Goal: Register for event/course

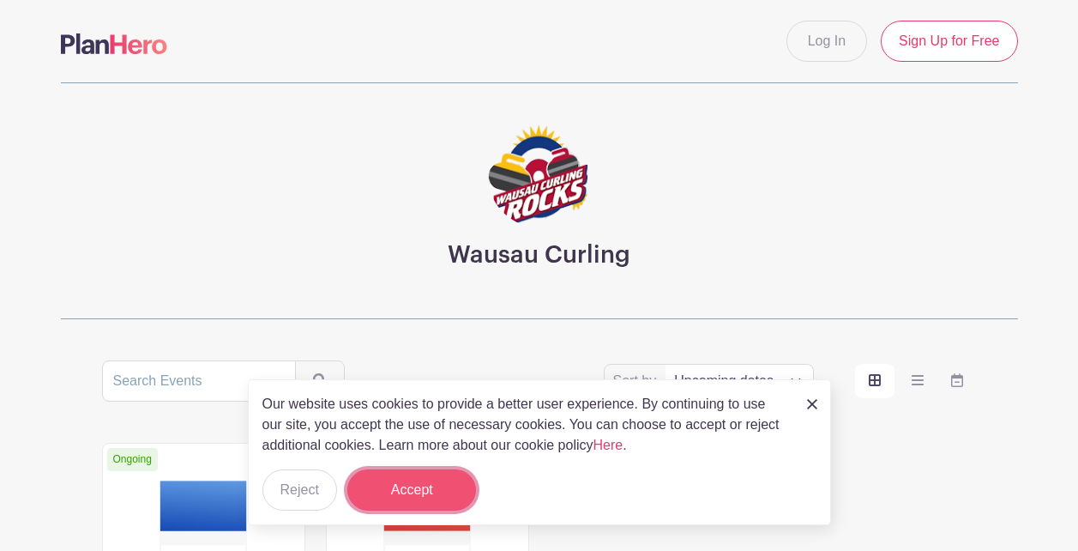
click at [419, 494] on button "Accept" at bounding box center [411, 489] width 129 height 41
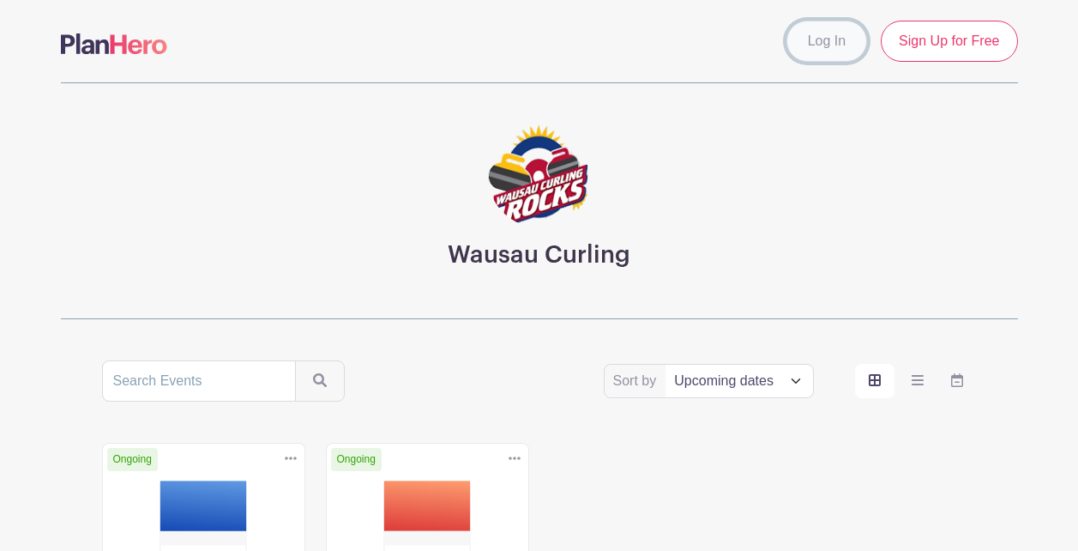
click at [827, 45] on link "Log In" at bounding box center [827, 41] width 81 height 41
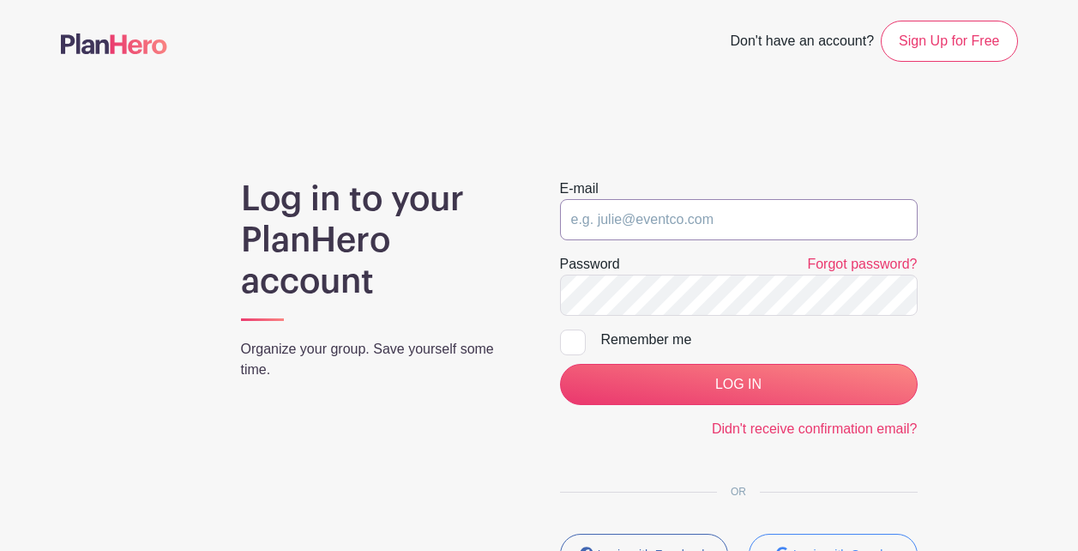
click at [657, 220] on input "email" at bounding box center [739, 219] width 358 height 41
type input "steve.zeinemann@live.com"
click at [574, 342] on div at bounding box center [573, 342] width 26 height 26
click at [571, 341] on input "Remember me" at bounding box center [565, 334] width 11 height 11
checkbox input "true"
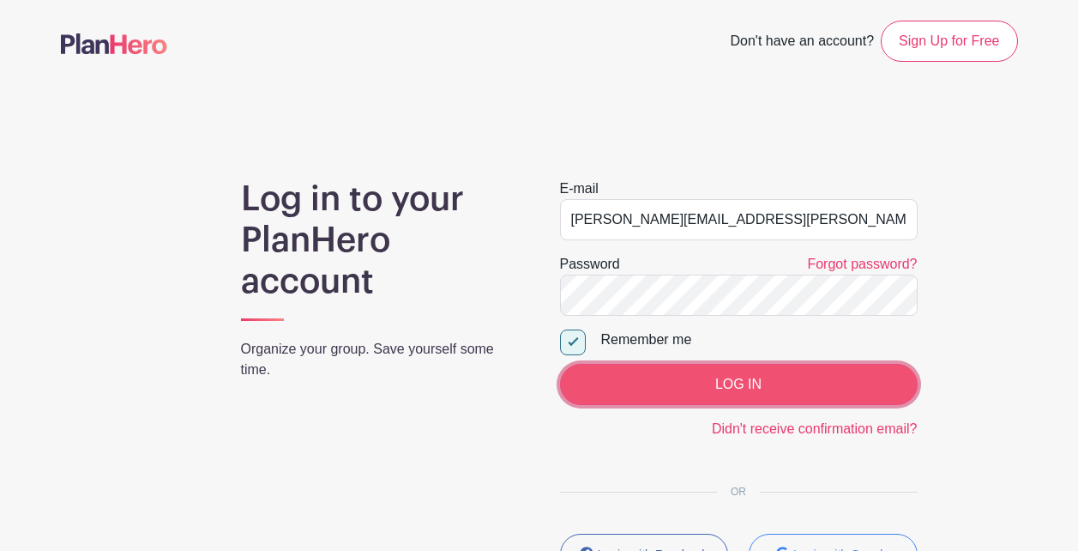
click at [735, 384] on input "LOG IN" at bounding box center [739, 384] width 358 height 41
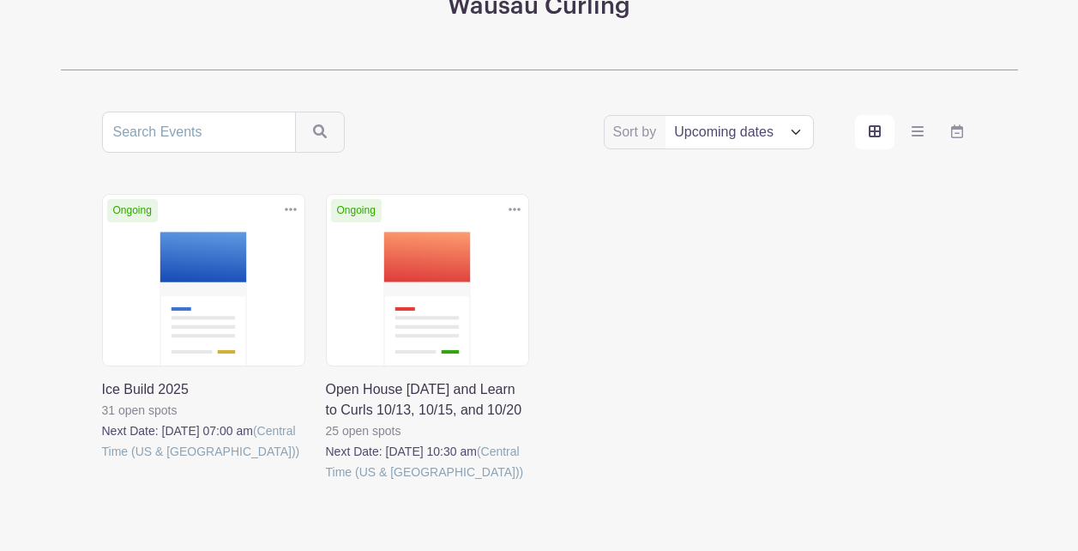
scroll to position [231, 0]
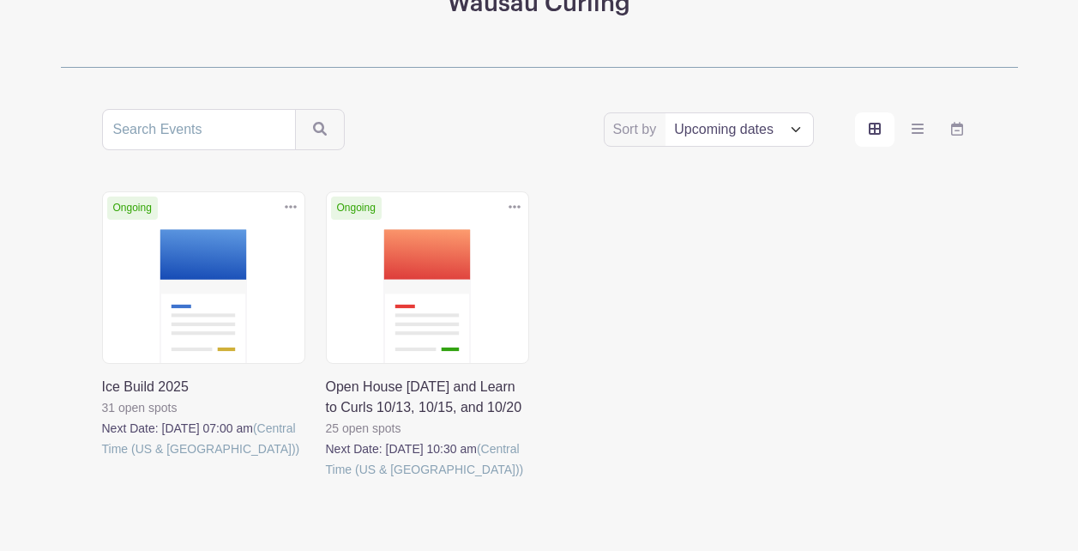
click at [102, 459] on link at bounding box center [102, 459] width 0 height 0
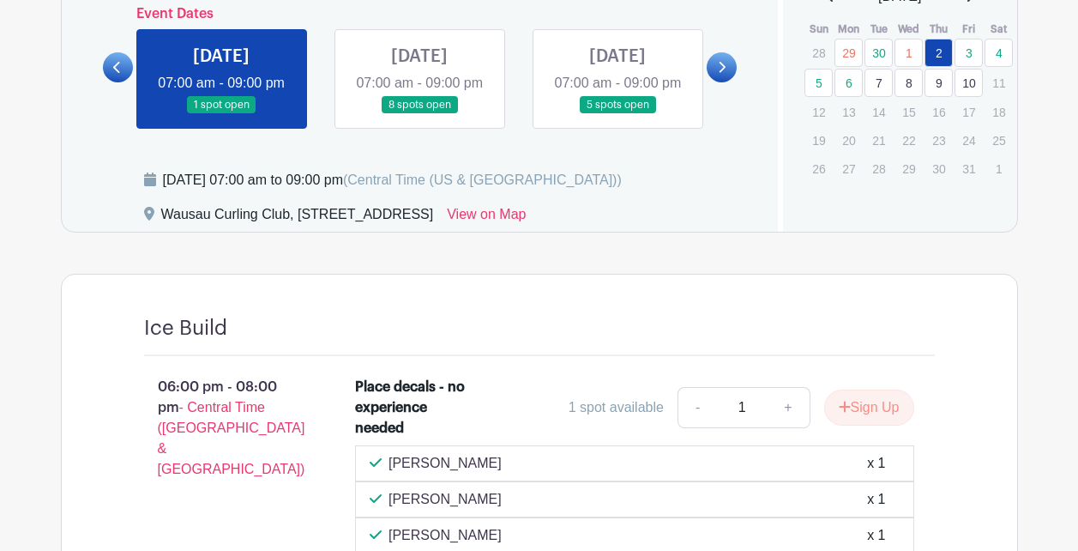
scroll to position [798, 0]
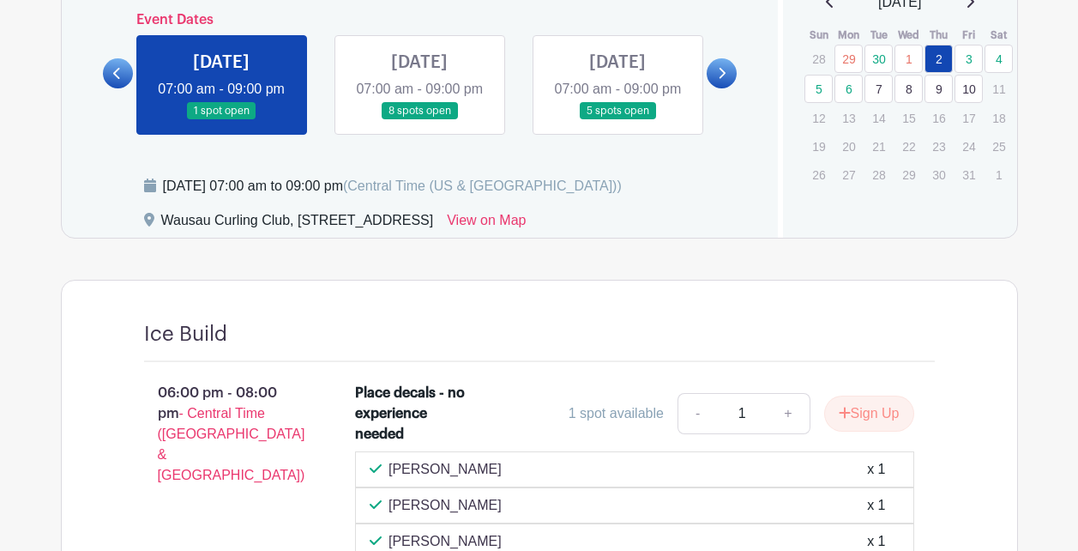
click at [729, 81] on link at bounding box center [722, 73] width 30 height 30
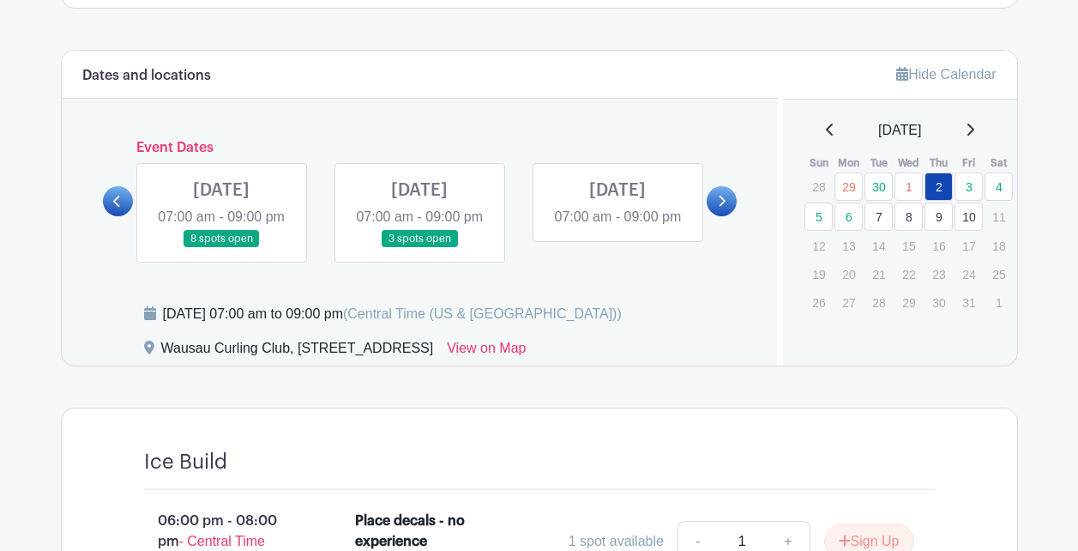
scroll to position [659, 0]
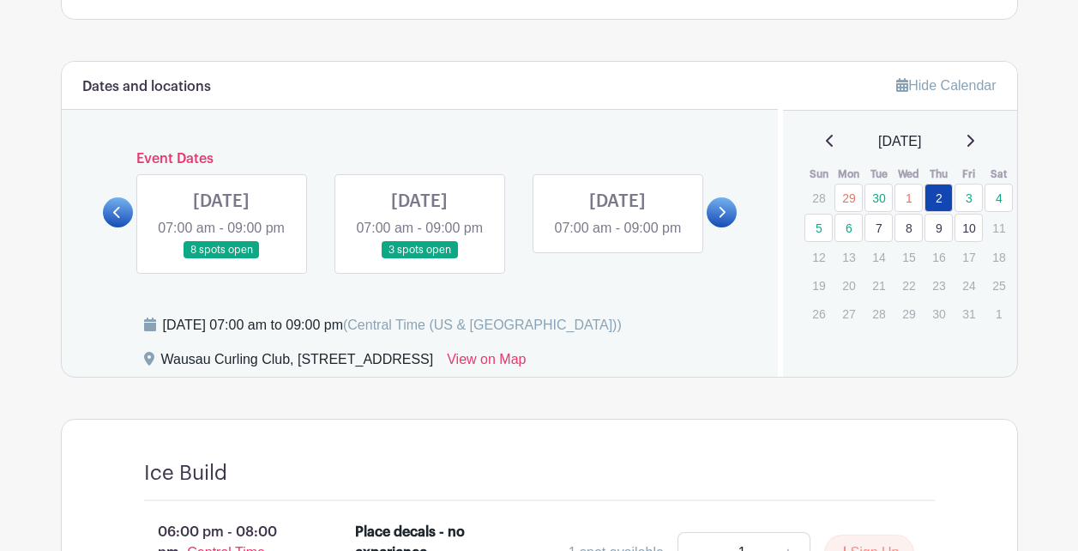
click at [618, 238] on link at bounding box center [618, 238] width 0 height 0
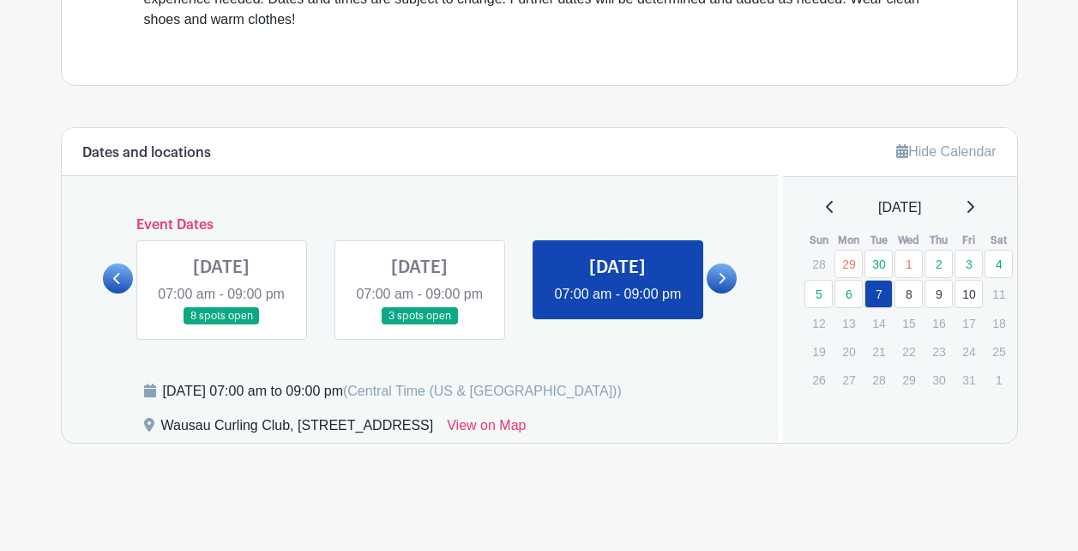
click at [419, 325] on link at bounding box center [419, 325] width 0 height 0
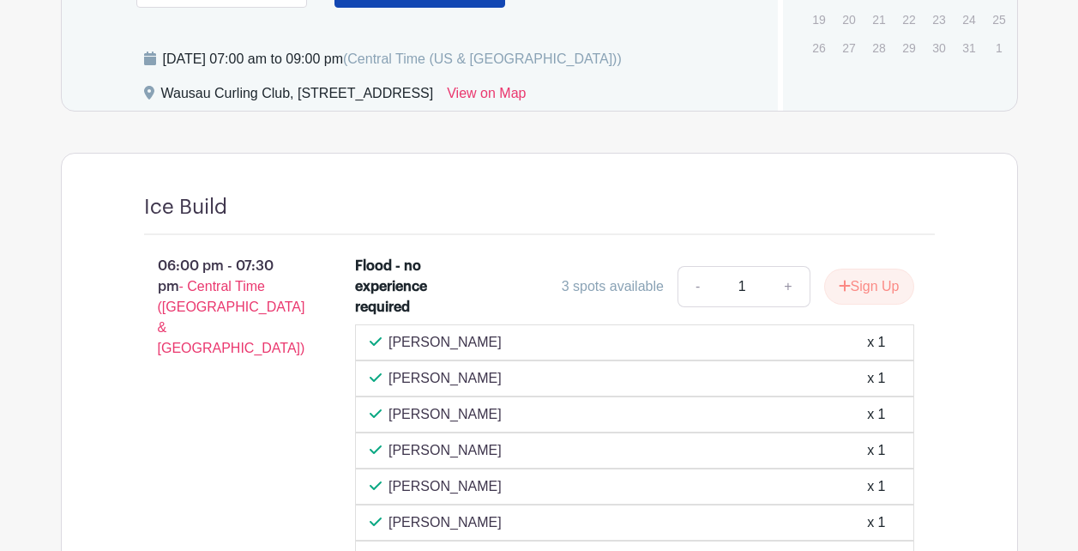
scroll to position [928, 0]
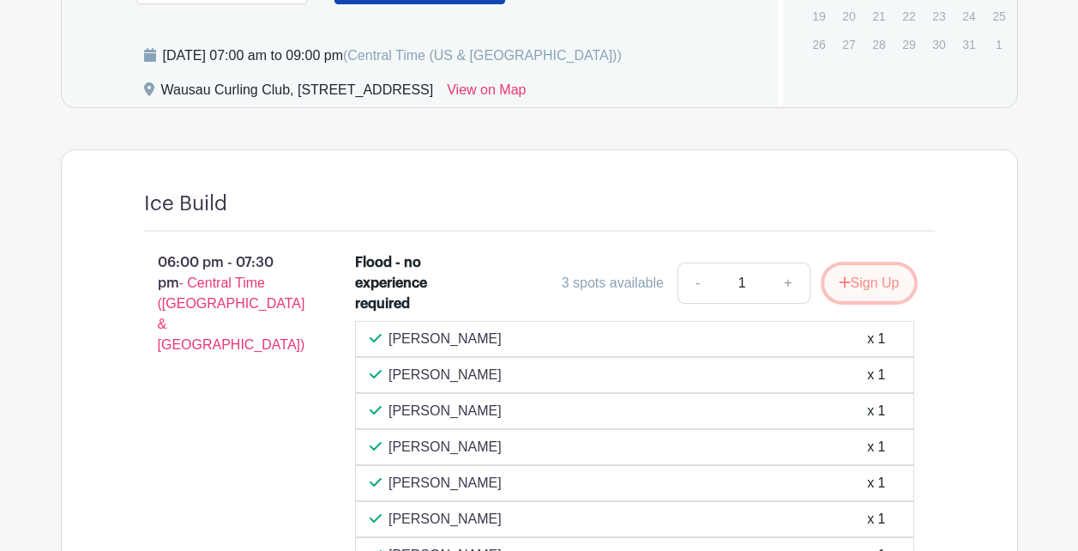
click at [877, 301] on button "Sign Up" at bounding box center [869, 283] width 90 height 36
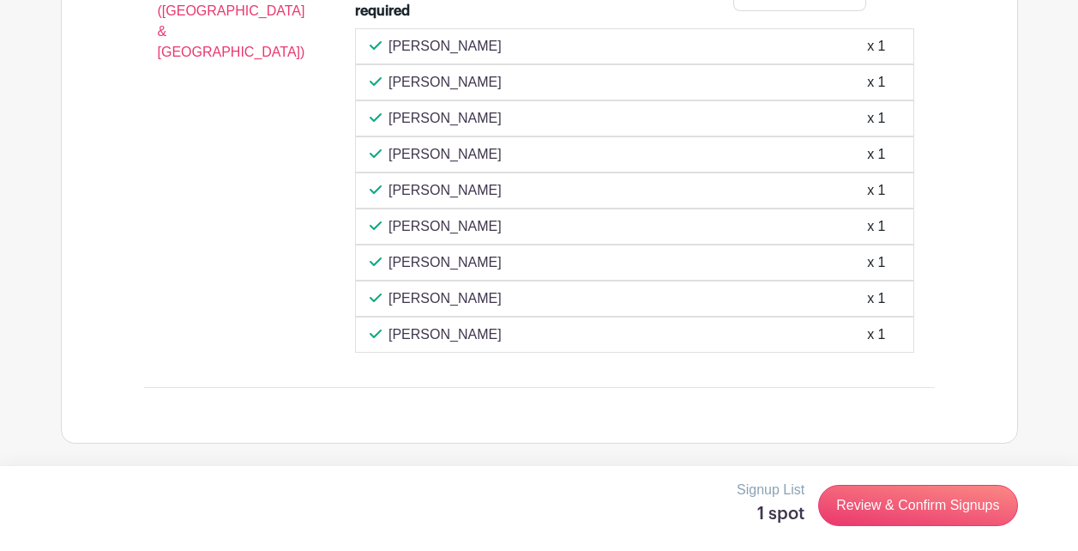
scroll to position [1246, 0]
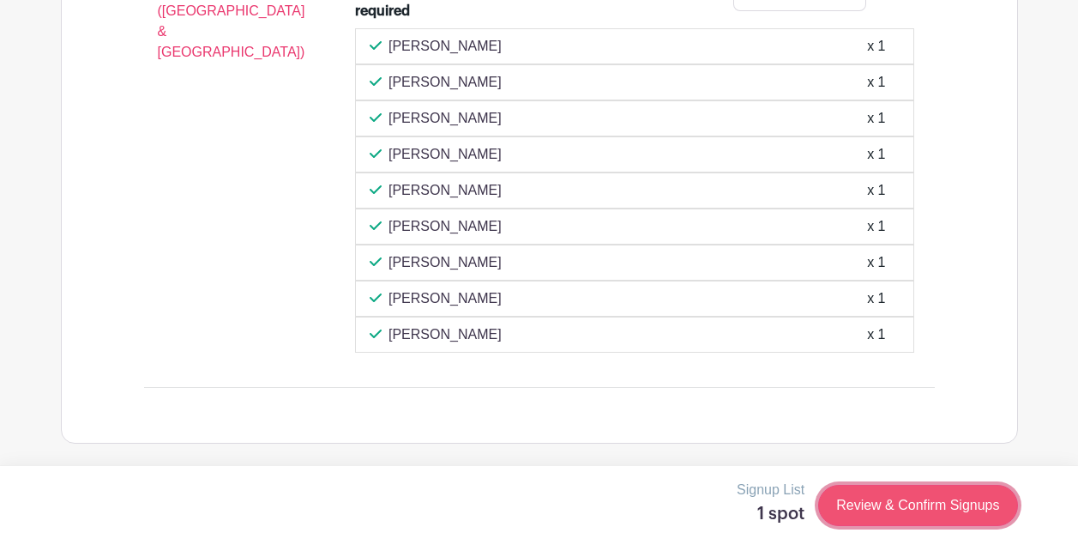
click at [916, 510] on link "Review & Confirm Signups" at bounding box center [917, 505] width 199 height 41
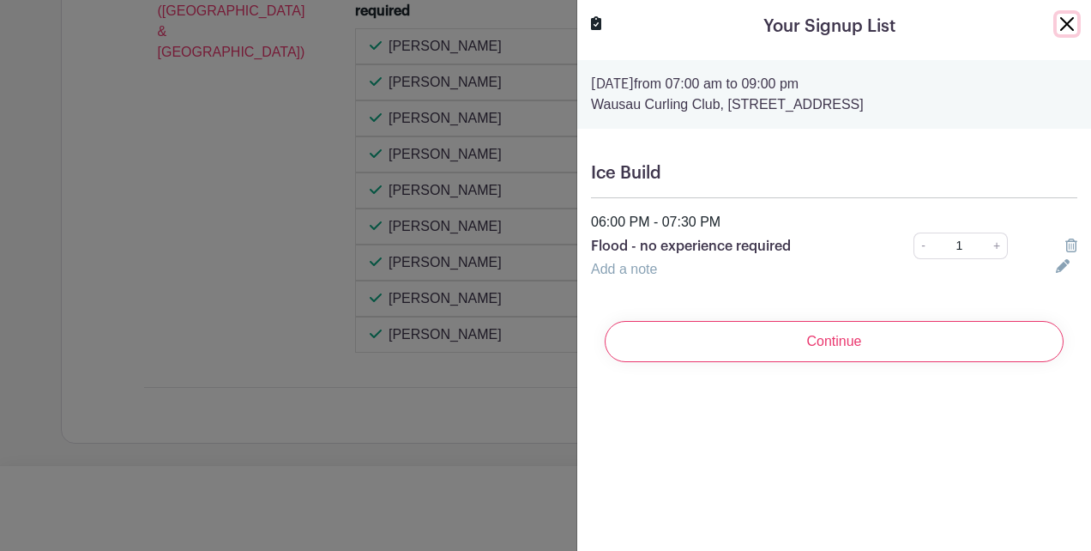
click at [1057, 24] on button "Close" at bounding box center [1067, 24] width 21 height 21
